Goal: Transaction & Acquisition: Purchase product/service

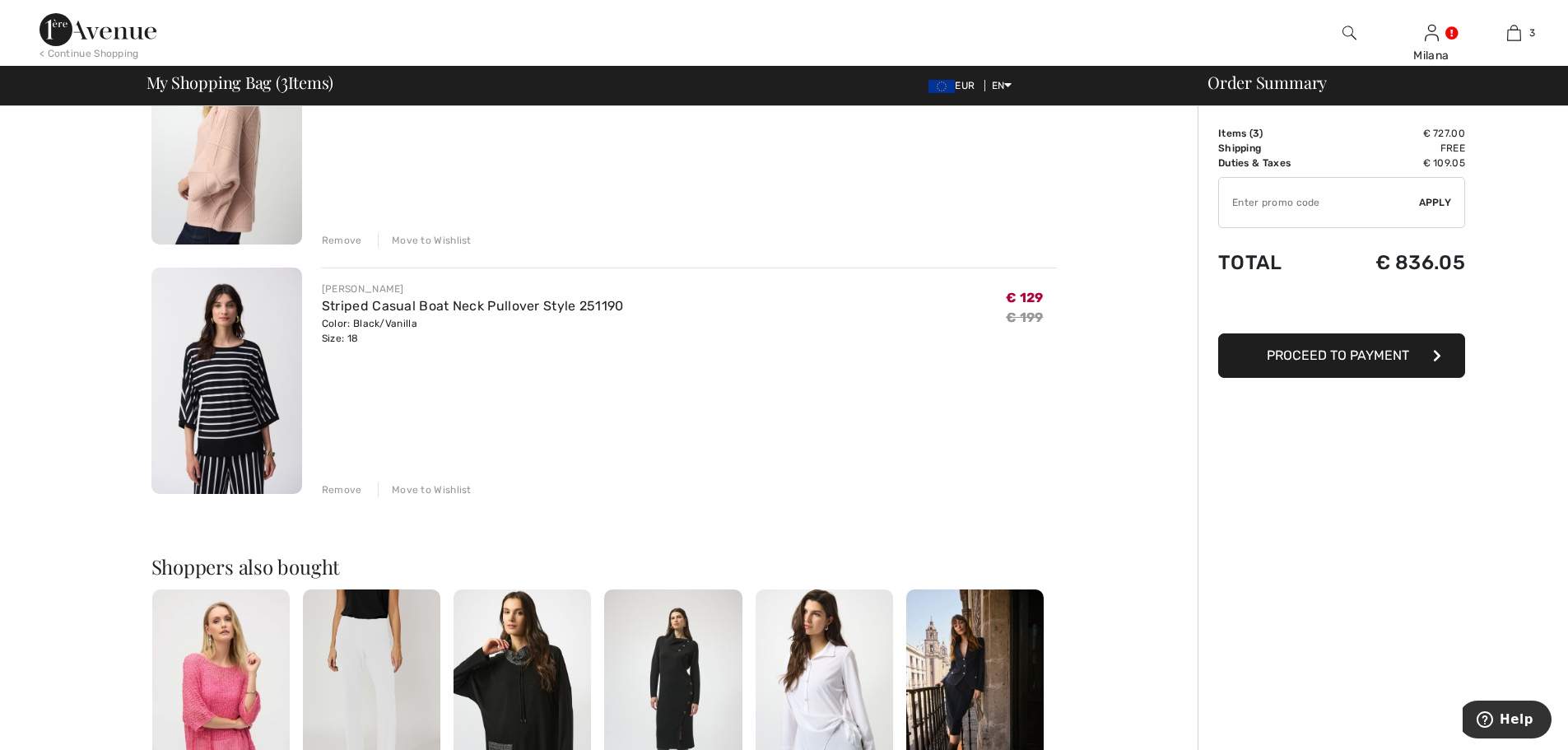
scroll to position [494, 0]
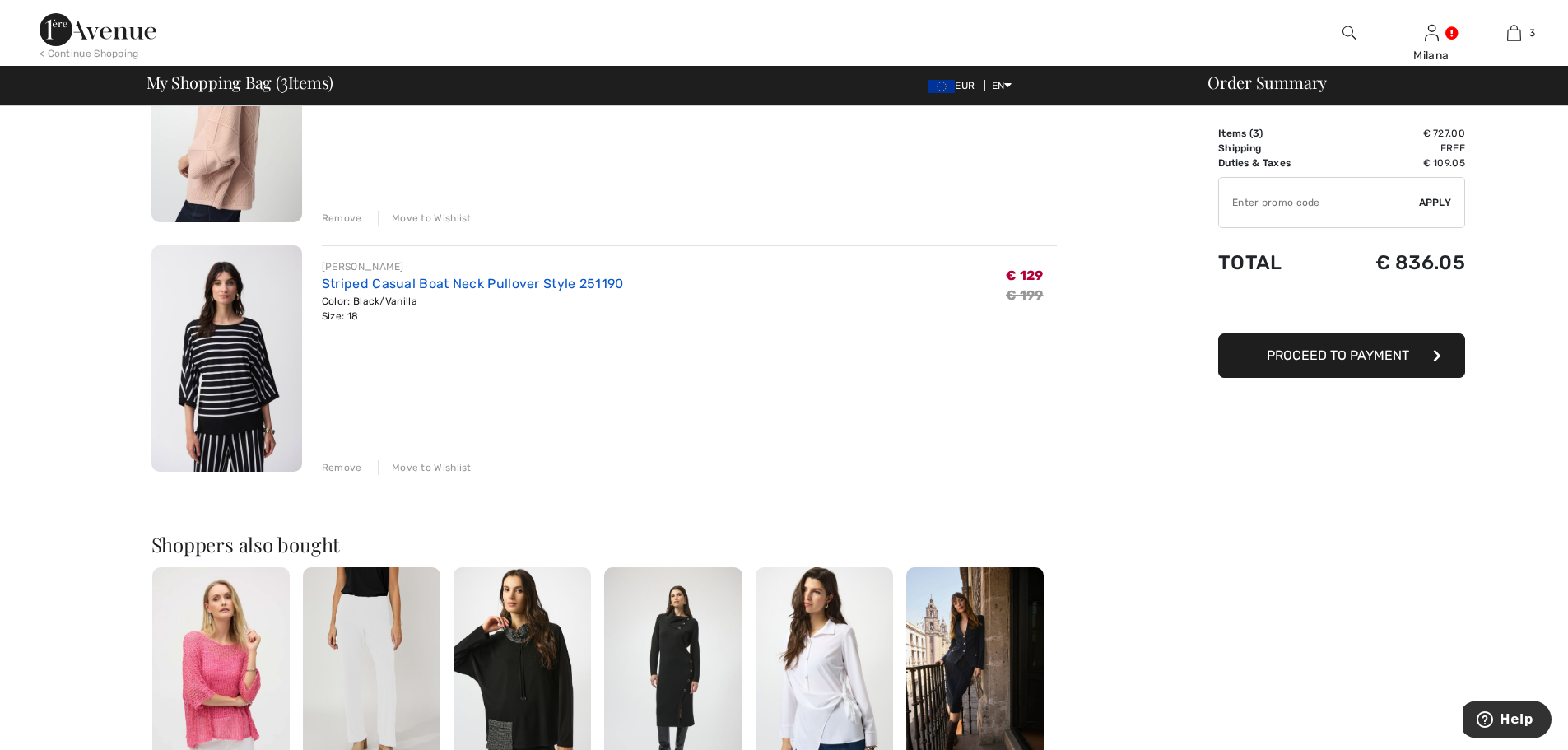
click at [521, 281] on link "Striped Casual Boat Neck Pullover Style 251190" at bounding box center [472, 284] width 302 height 16
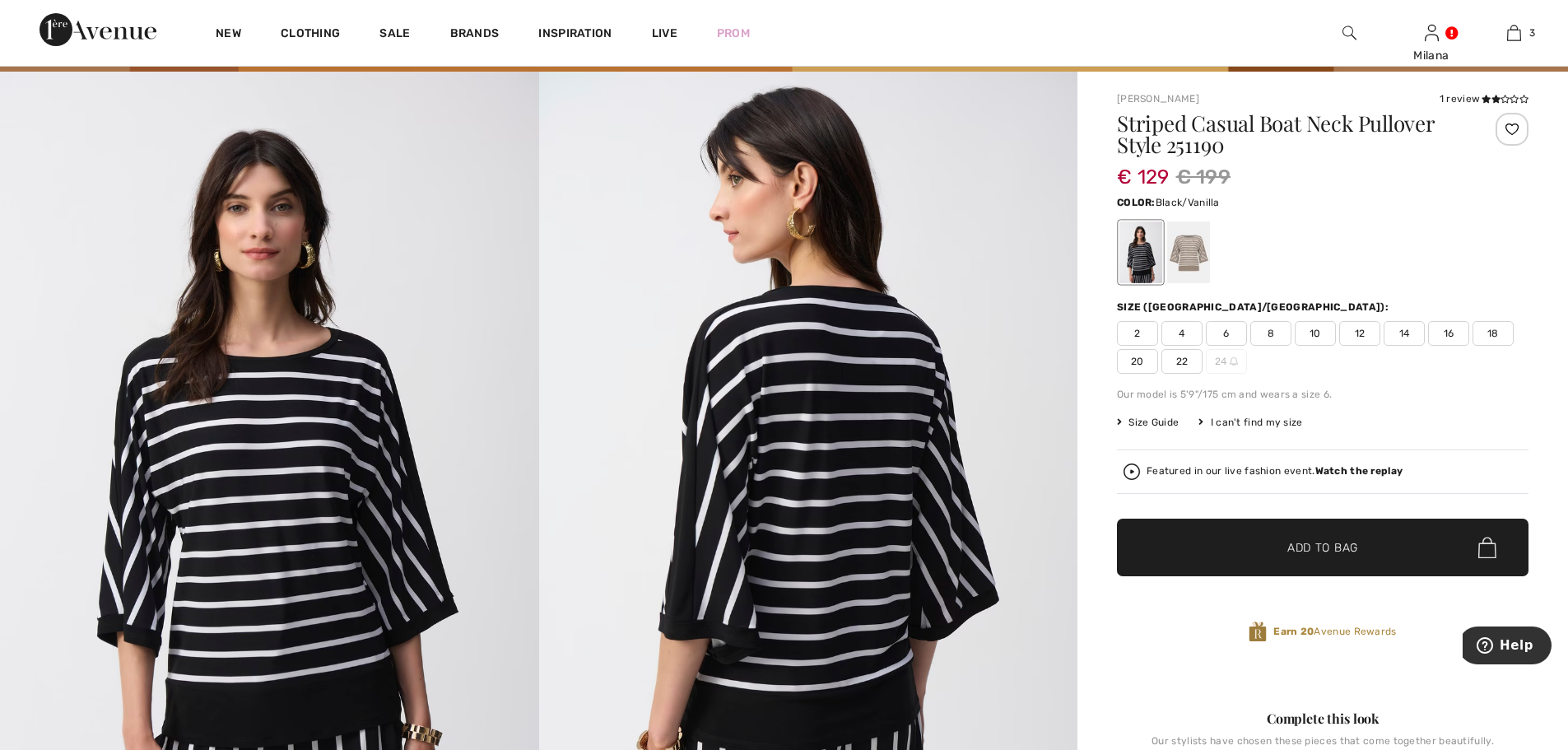
scroll to position [165, 0]
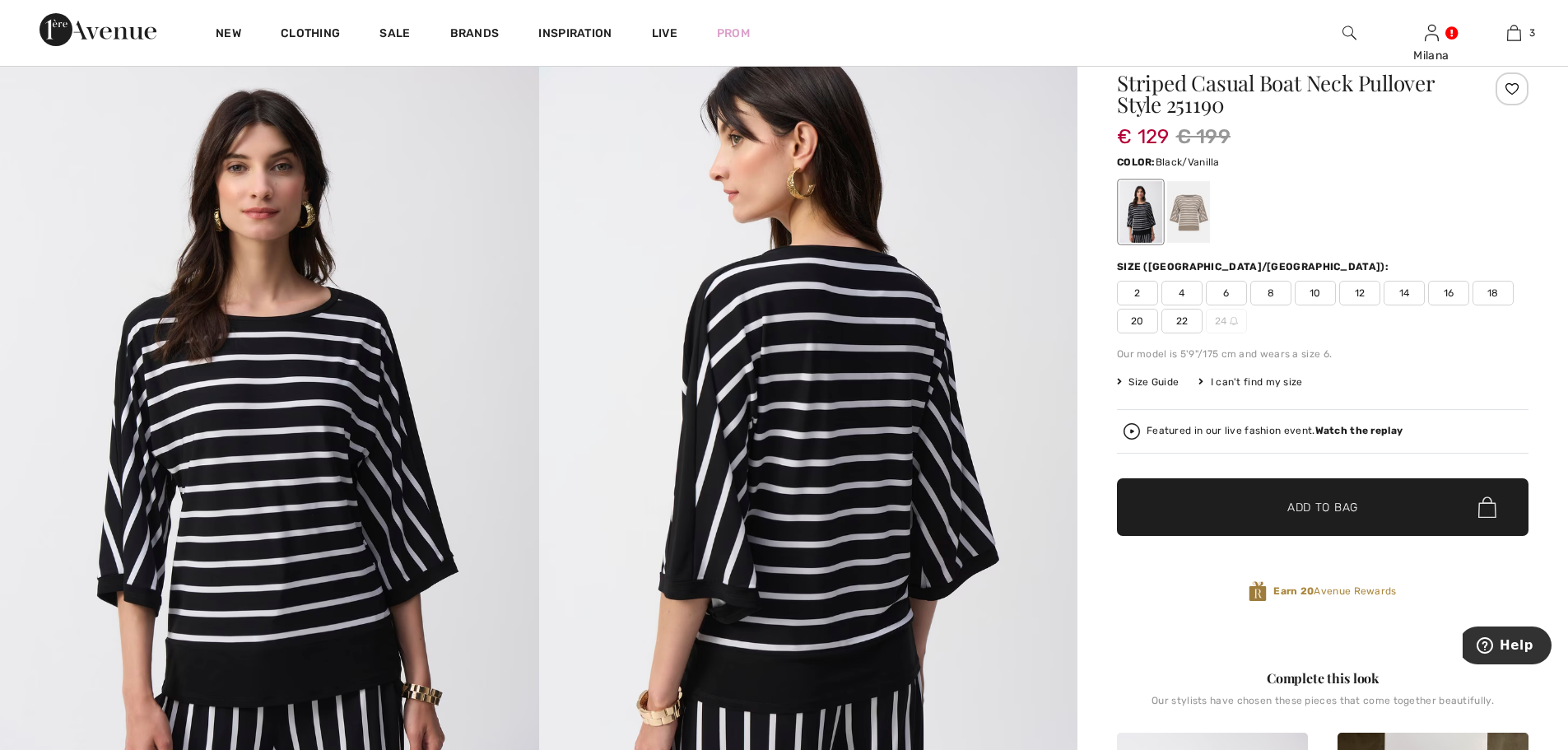
click at [1135, 316] on span "20" at bounding box center [1137, 321] width 41 height 24
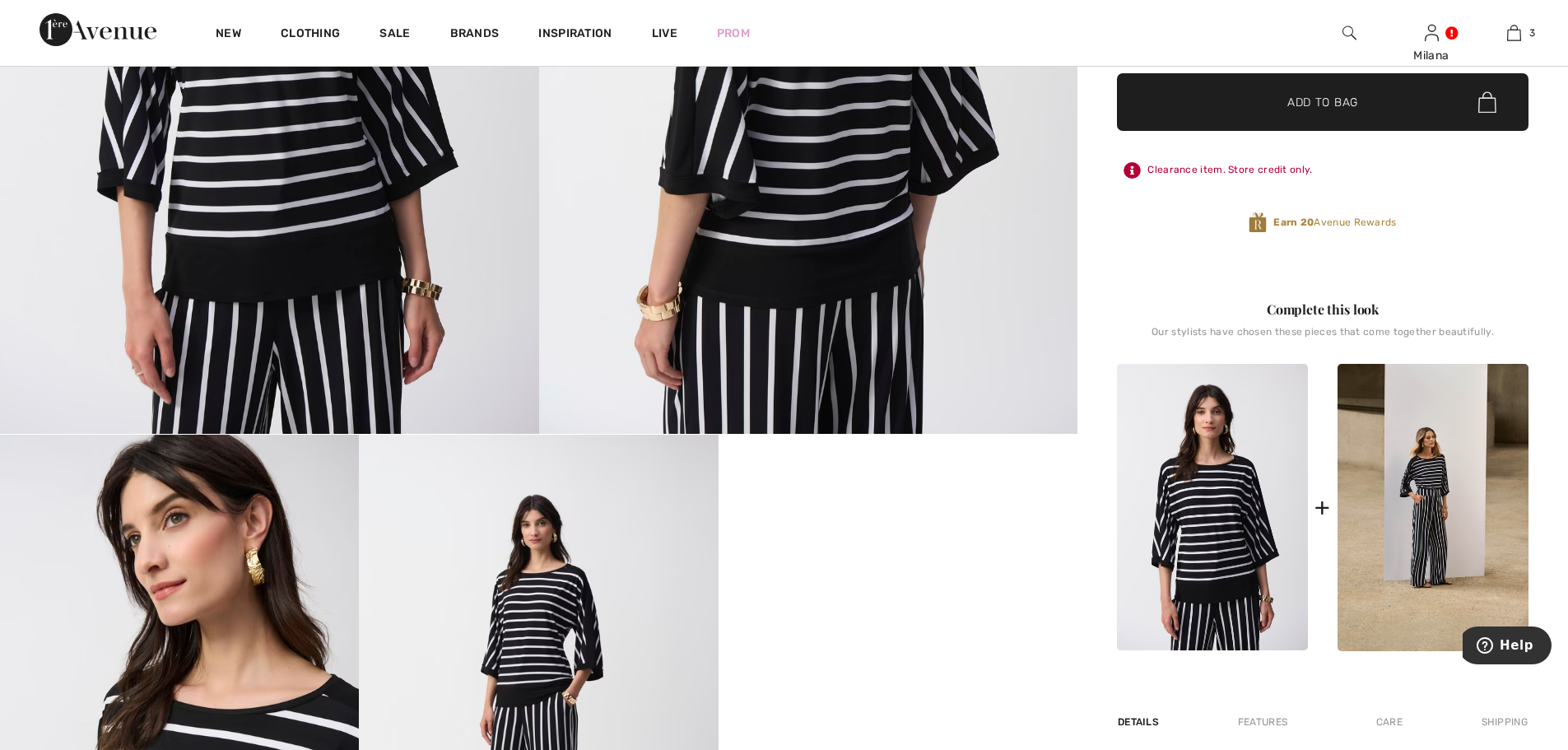
scroll to position [576, 0]
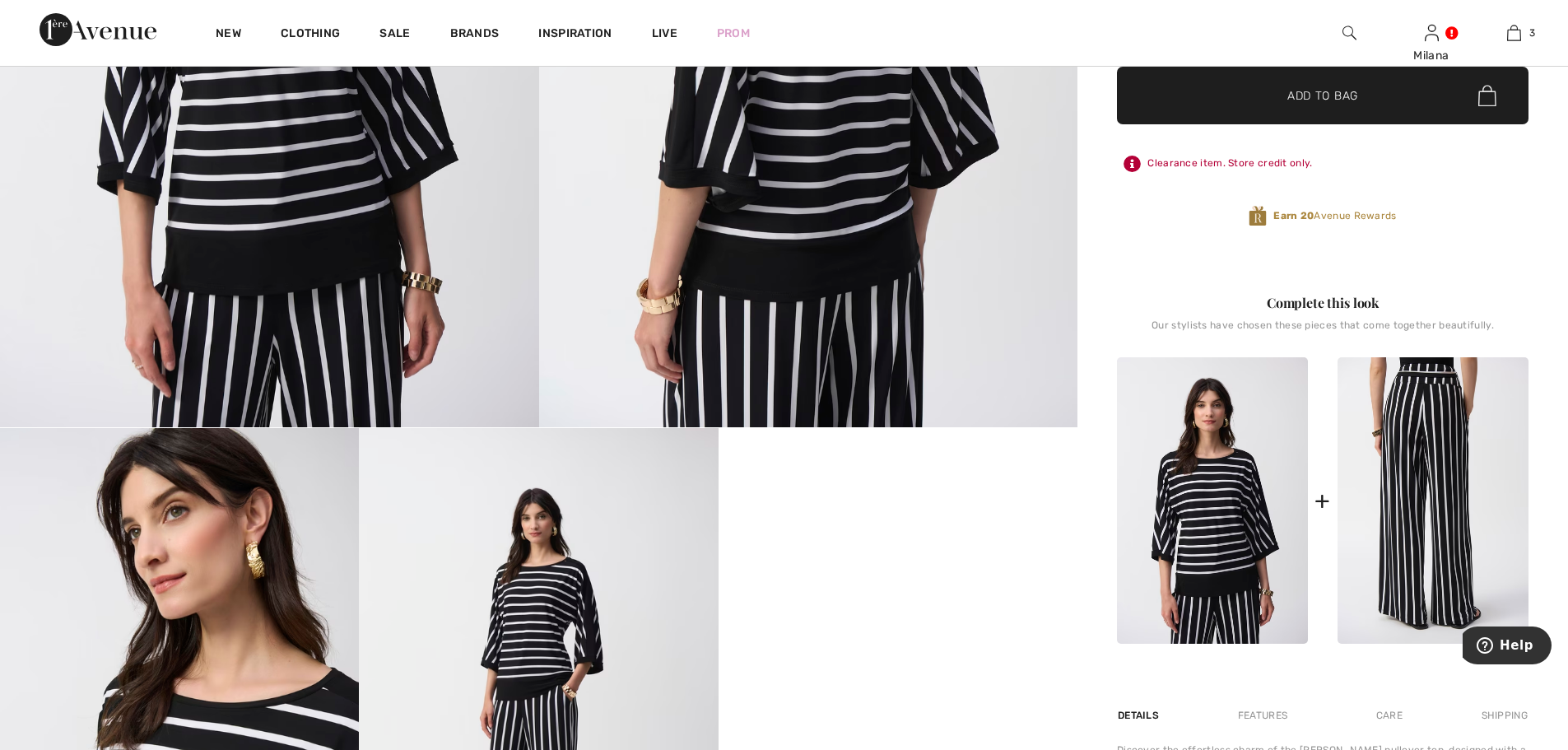
click at [1454, 473] on img at bounding box center [1432, 501] width 191 height 287
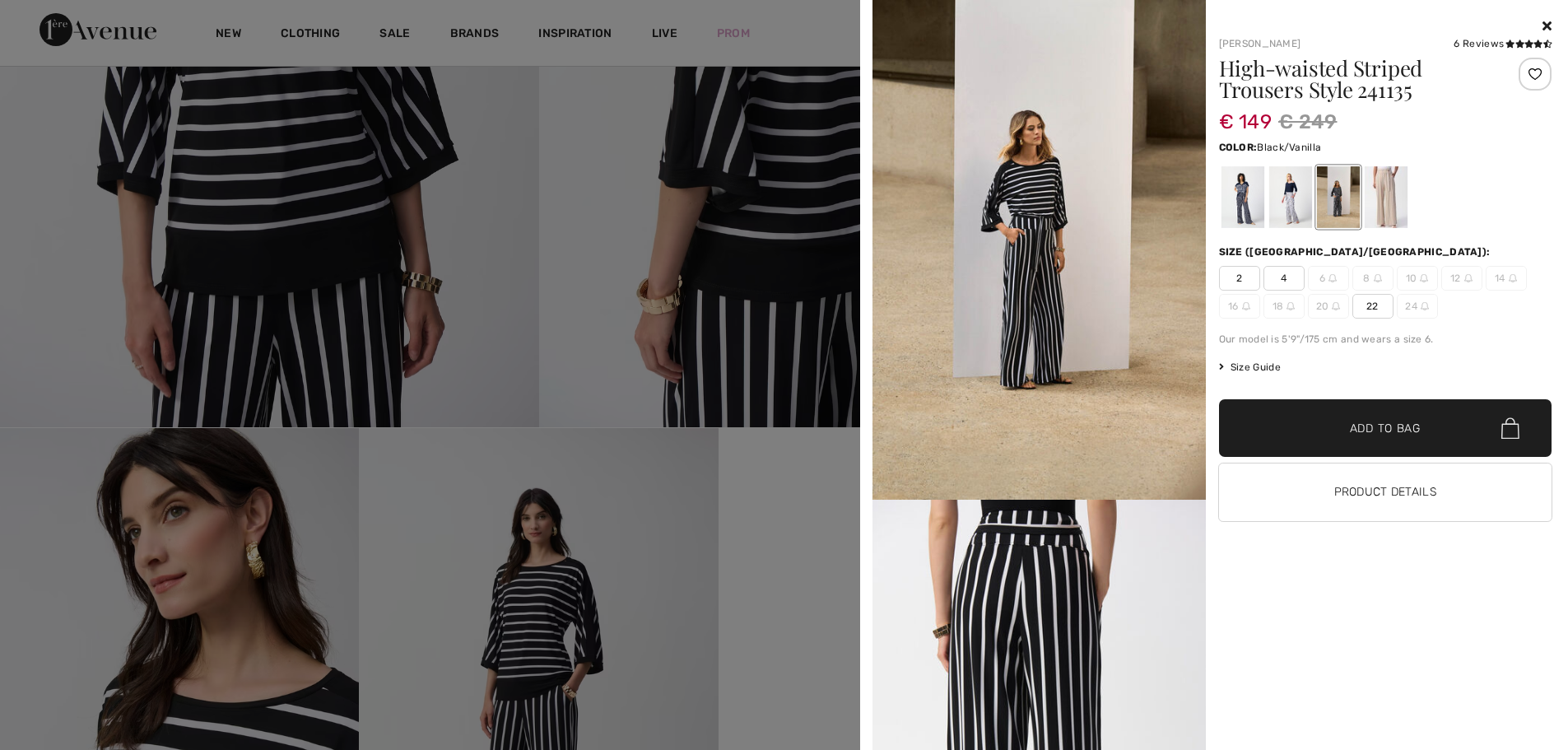
click at [1238, 188] on div at bounding box center [1241, 197] width 43 height 62
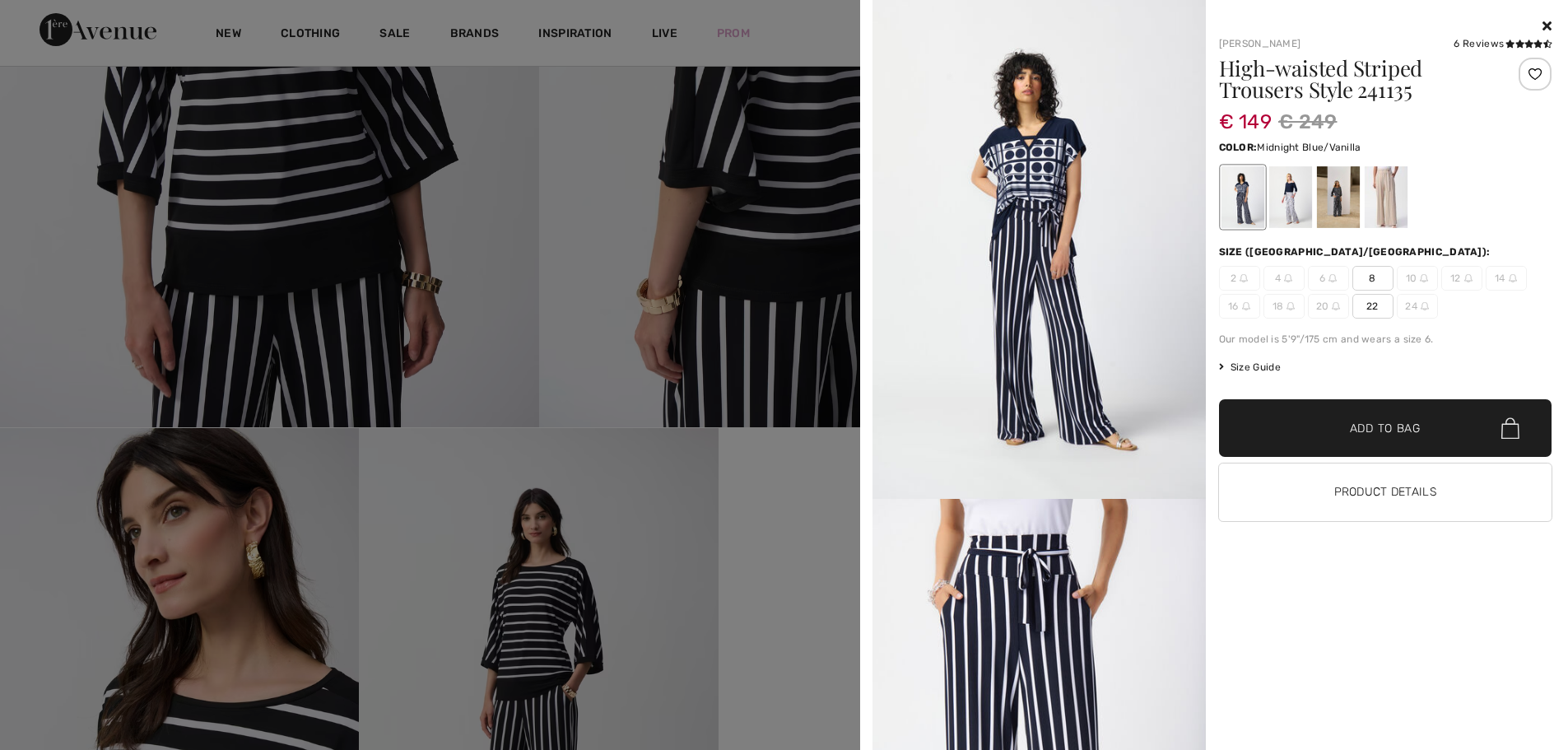
click at [1348, 199] on div at bounding box center [1337, 197] width 43 height 62
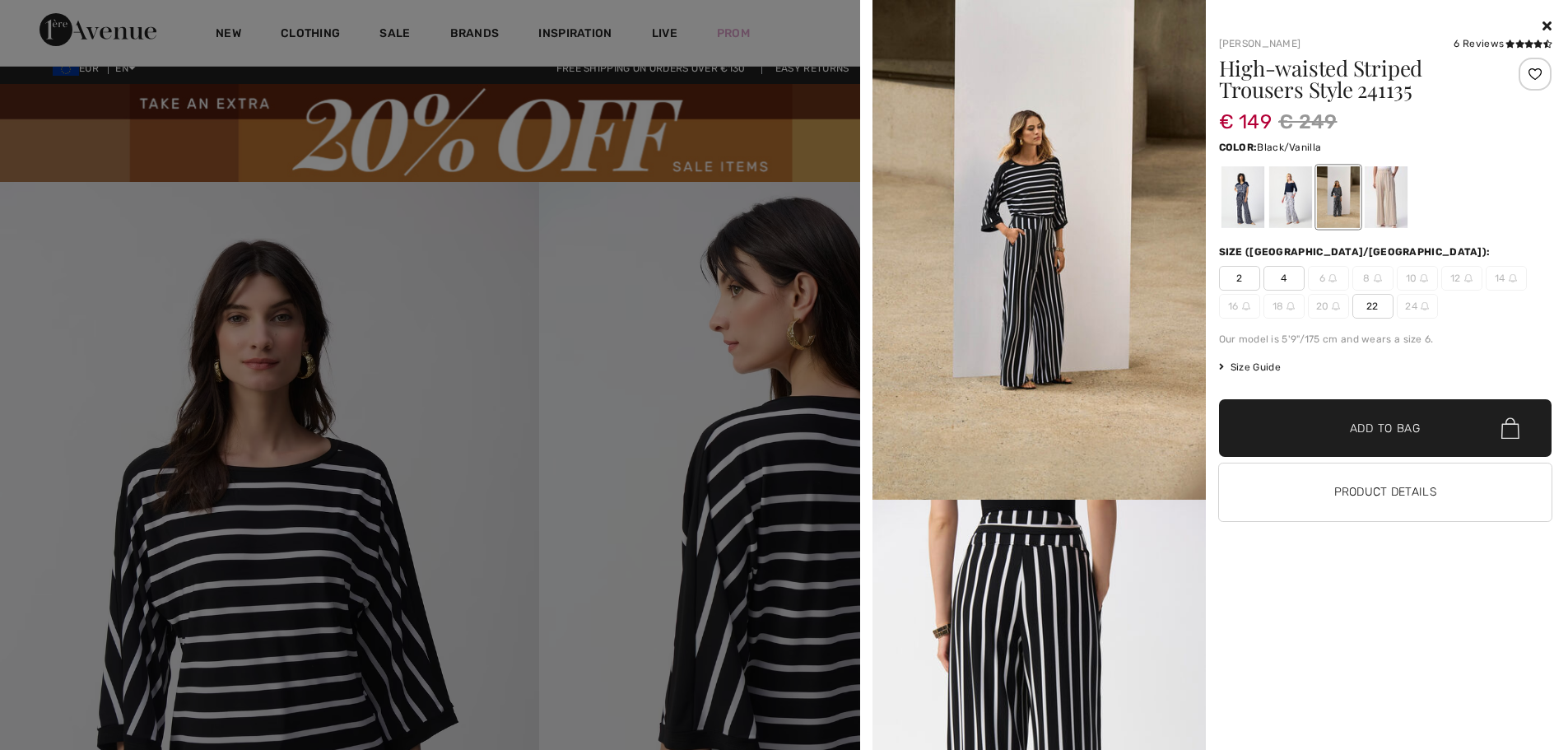
scroll to position [0, 0]
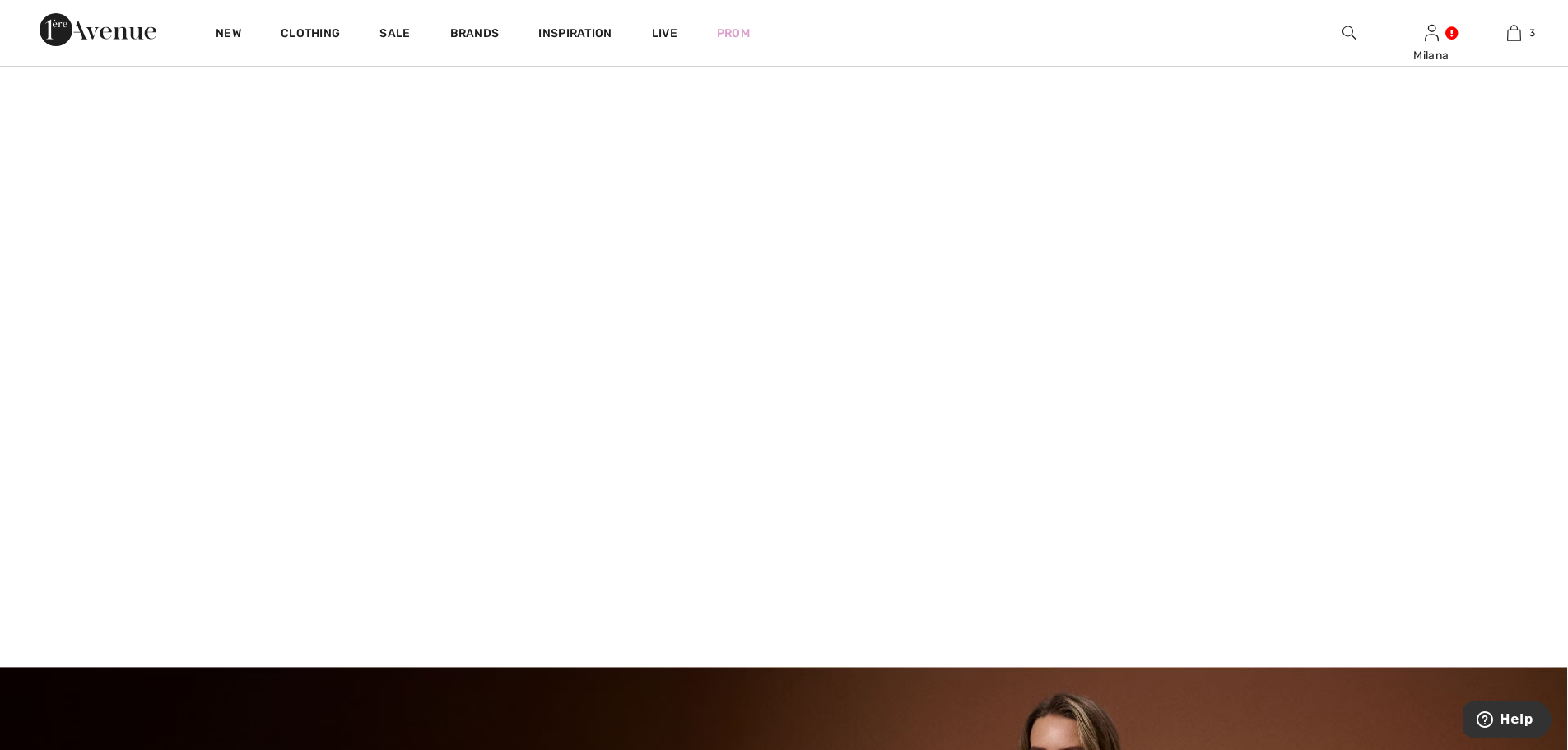
scroll to position [329, 0]
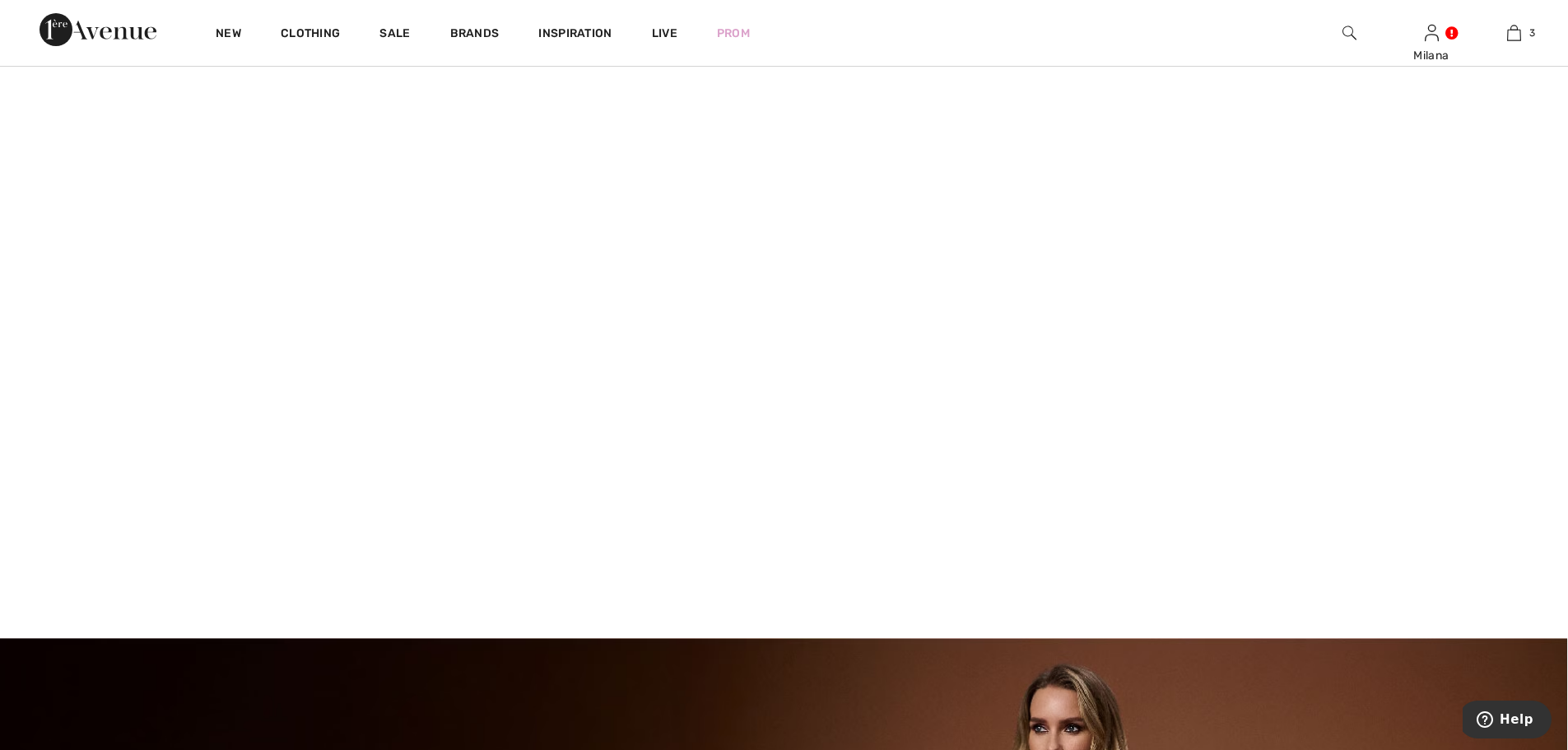
click at [284, 394] on video at bounding box center [784, 259] width 1568 height 785
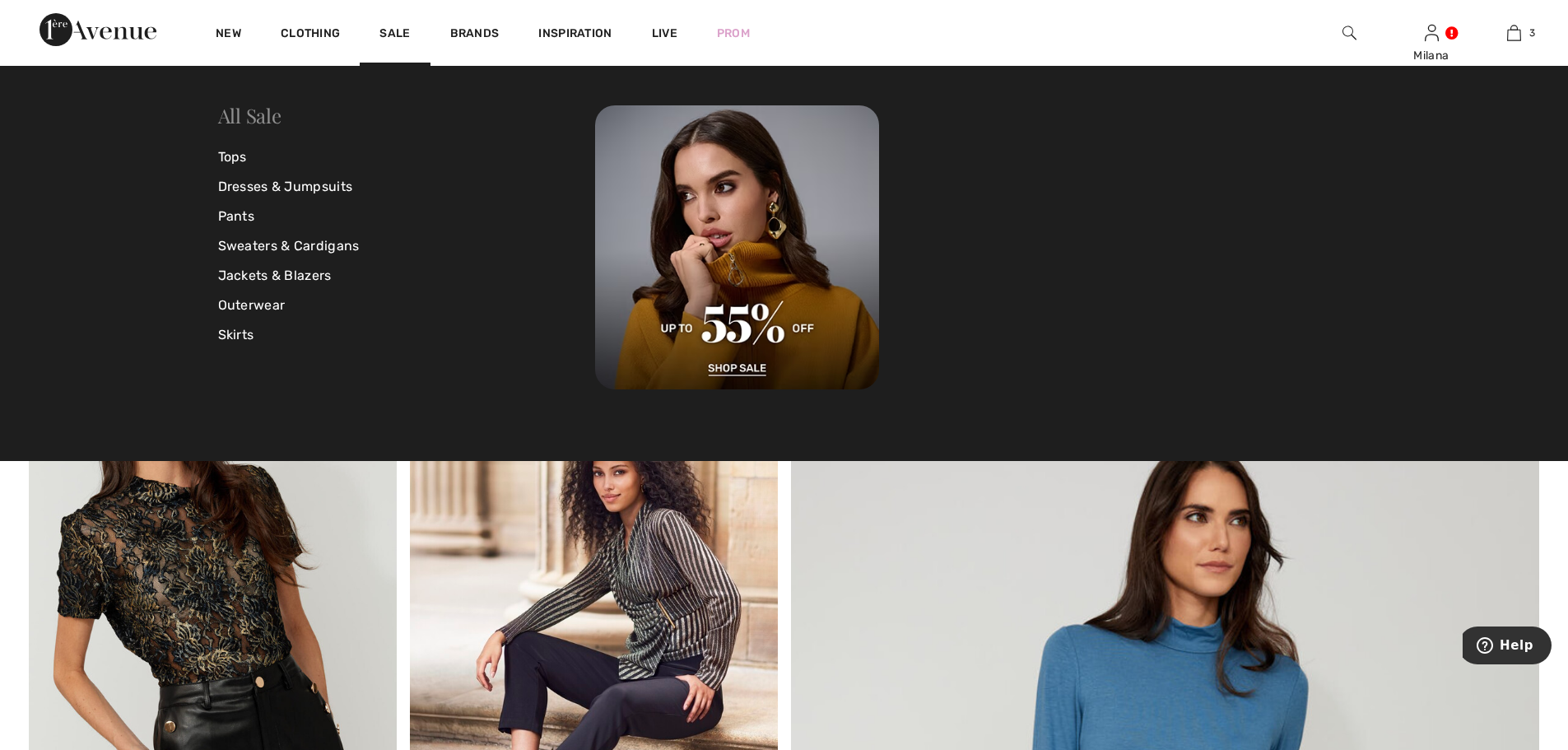
click at [250, 115] on link "All Sale" at bounding box center [249, 115] width 64 height 26
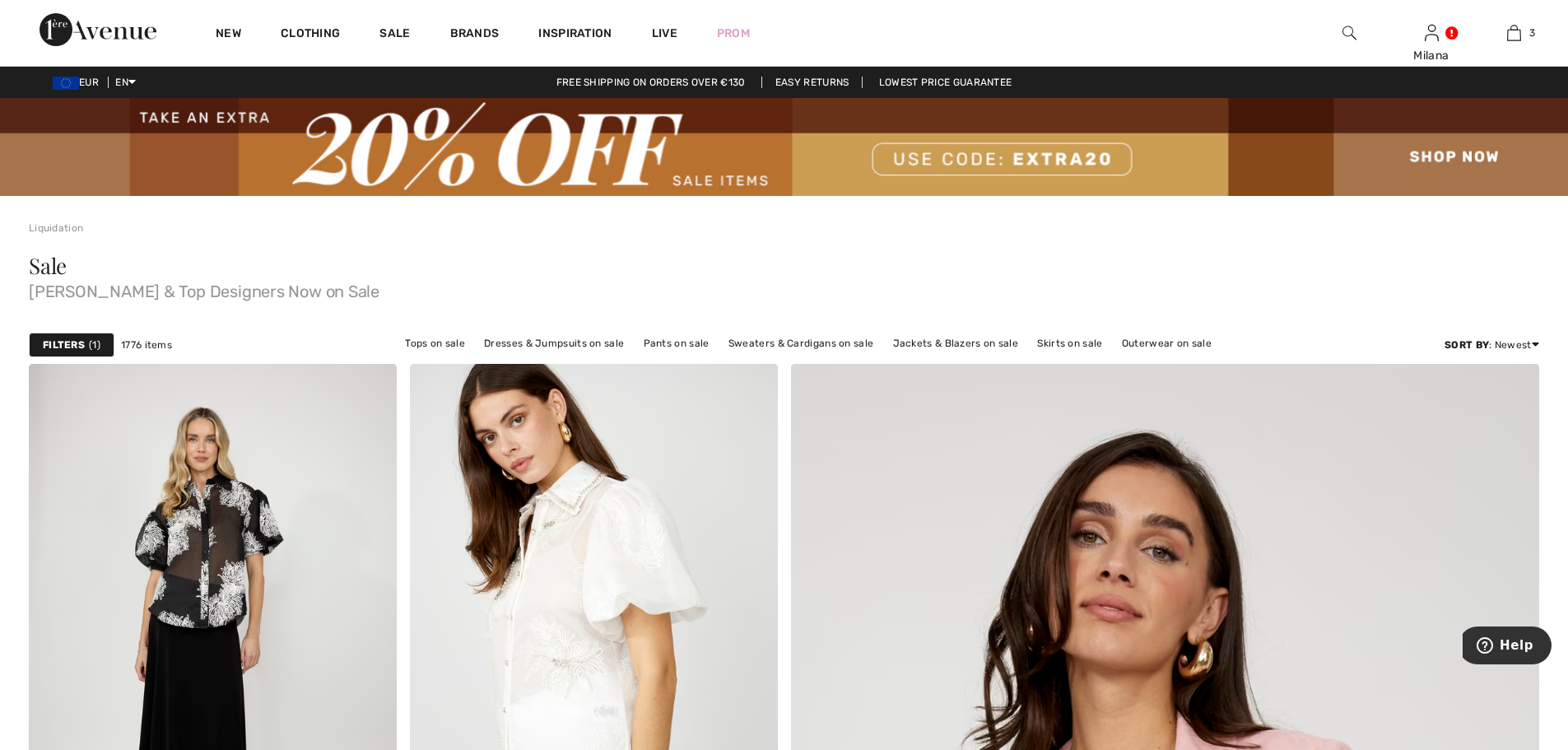
click at [89, 346] on span "1" at bounding box center [94, 344] width 11 height 15
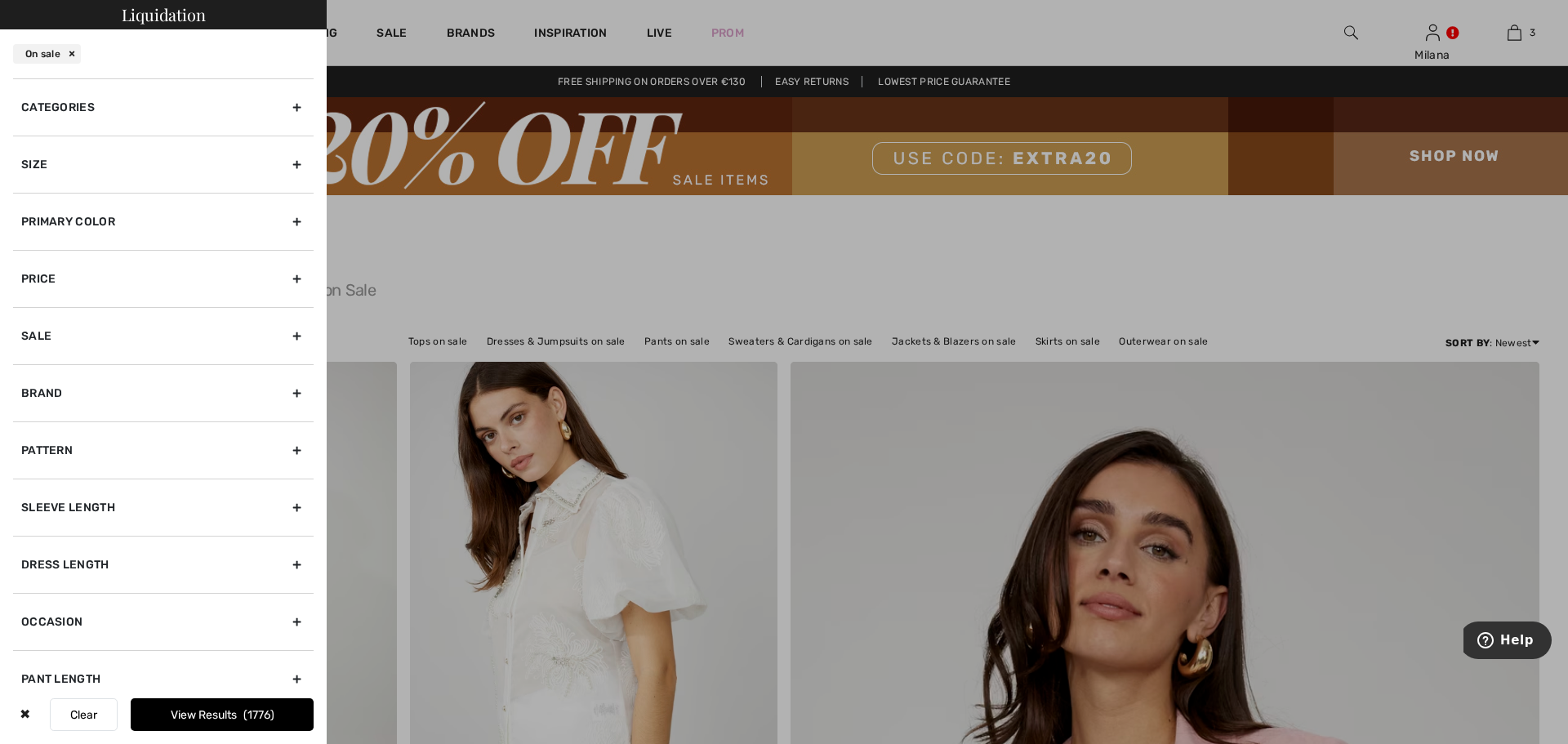
click at [226, 401] on div "Brand" at bounding box center [163, 392] width 301 height 57
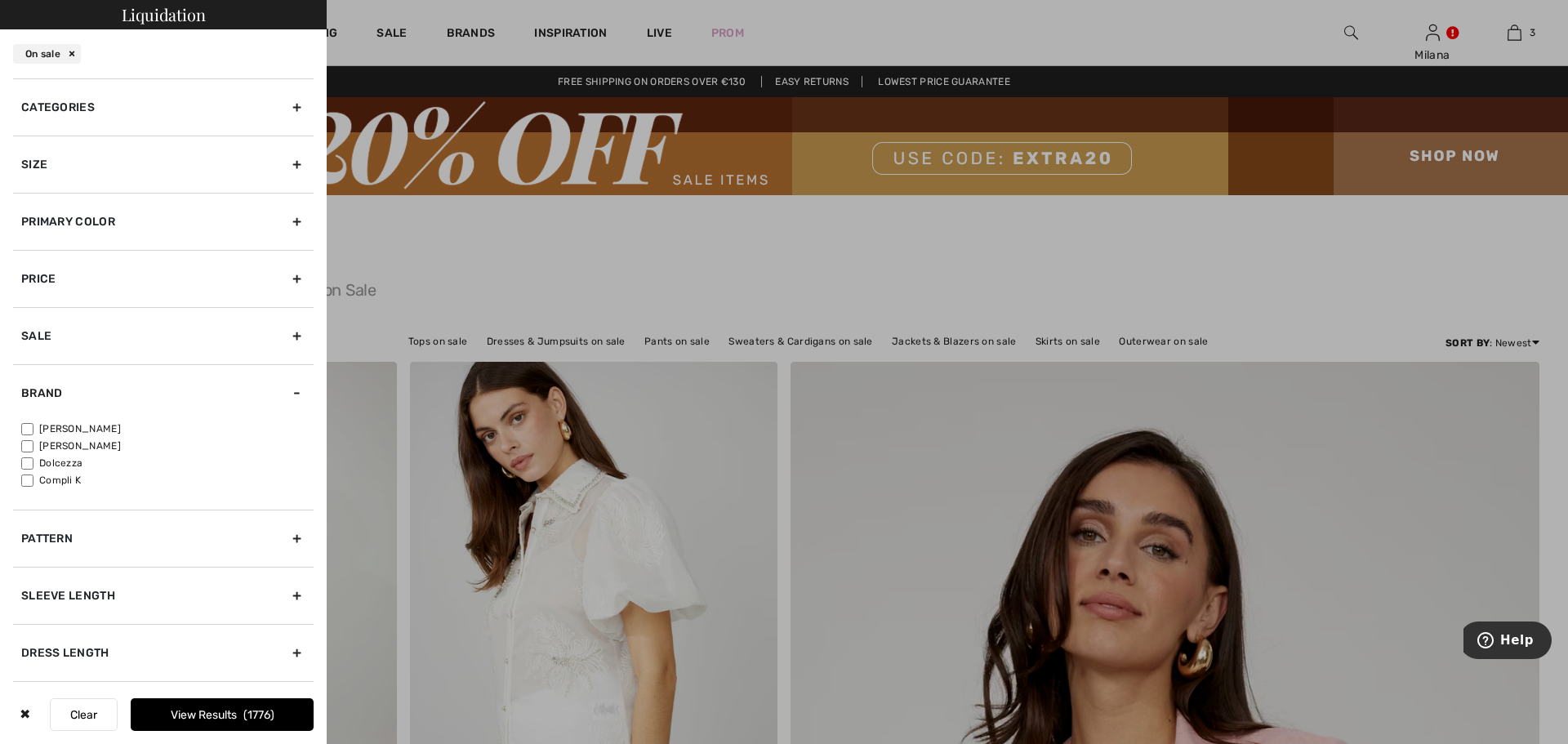
click at [29, 429] on input"] "[PERSON_NAME]" at bounding box center [28, 429] width 12 height 12
checkbox input"] "true"
click at [207, 717] on button "View Results 1362" at bounding box center [222, 715] width 183 height 33
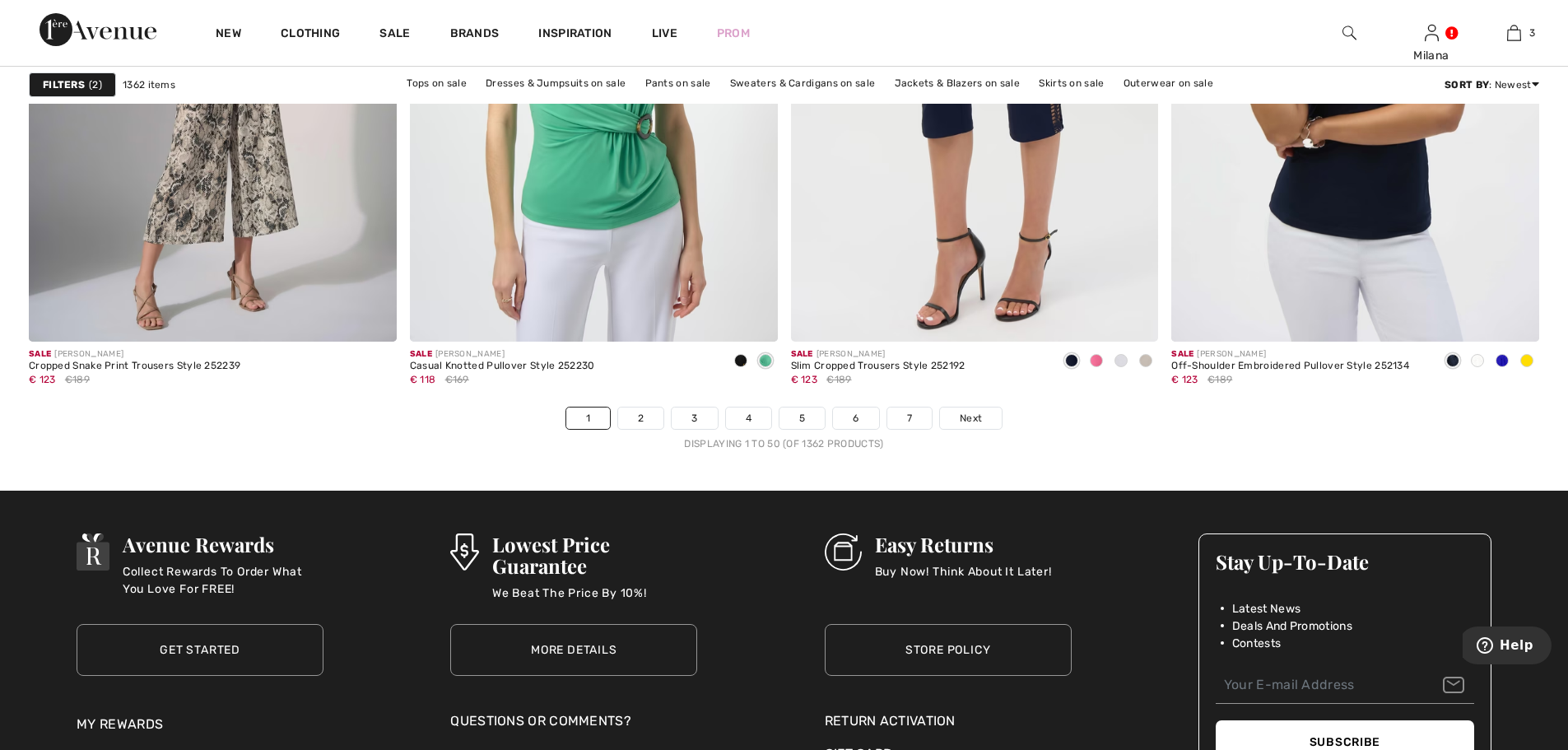
scroll to position [9548, 0]
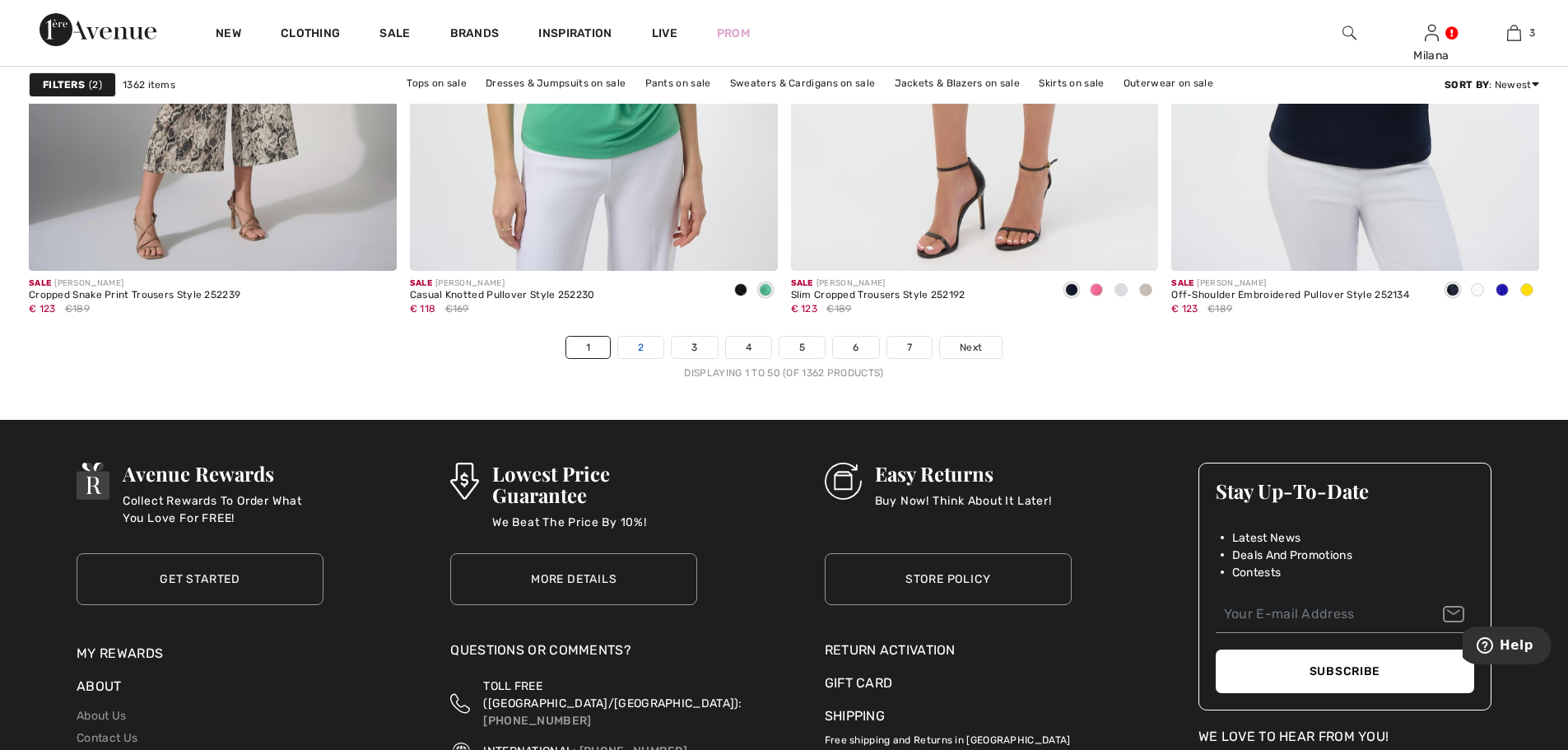
click at [648, 346] on link "2" at bounding box center [641, 347] width 45 height 22
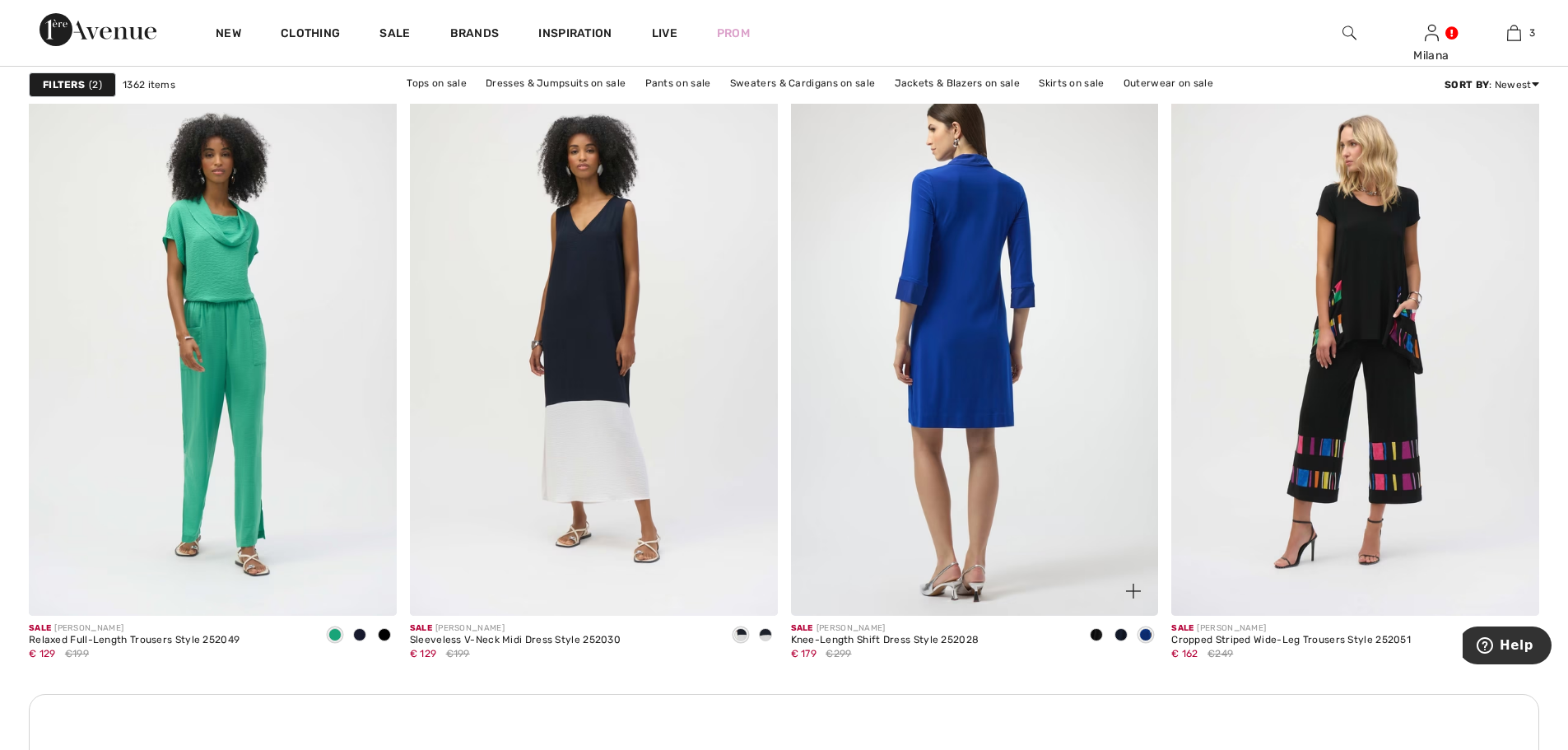
scroll to position [7078, 0]
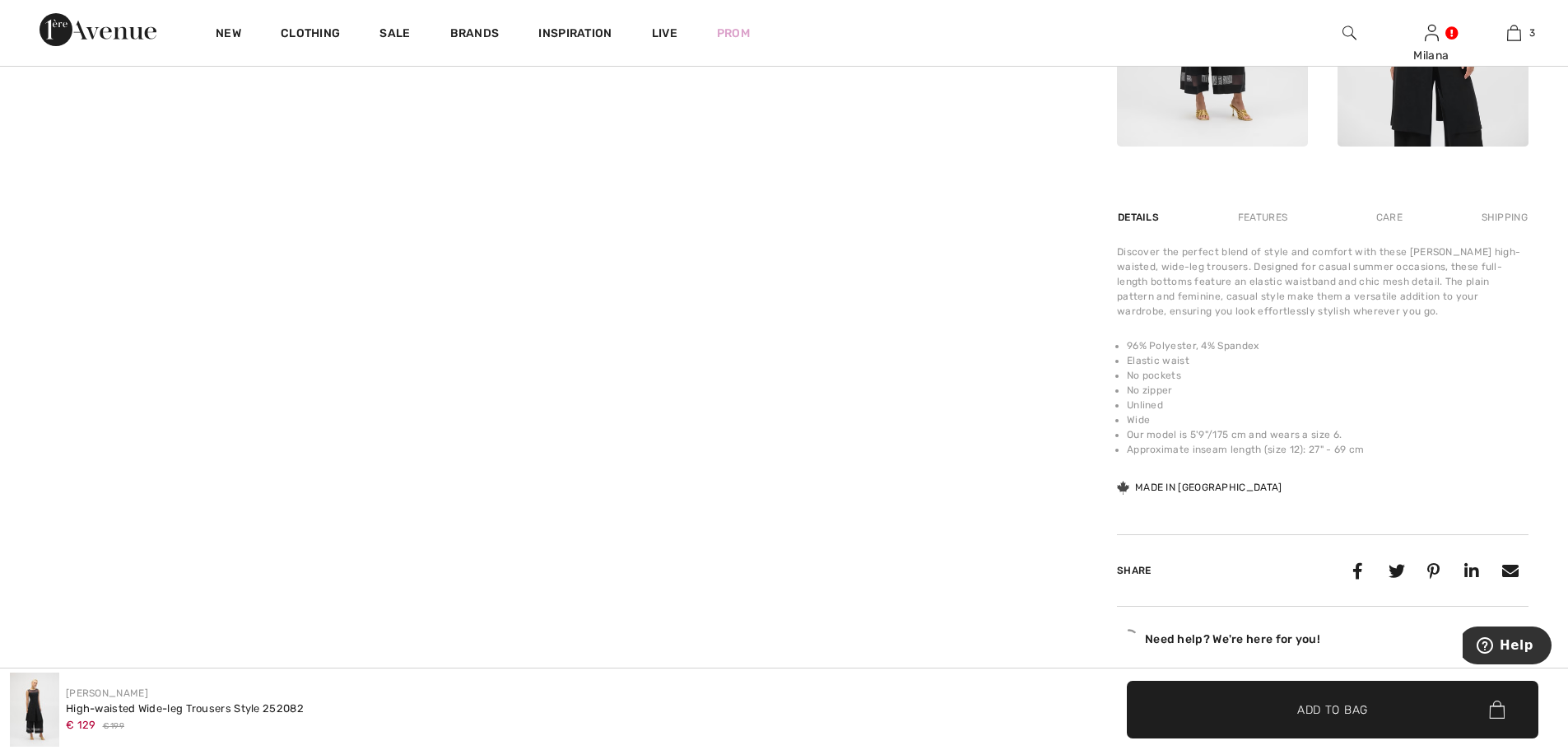
scroll to position [988, 0]
